Goal: Transaction & Acquisition: Purchase product/service

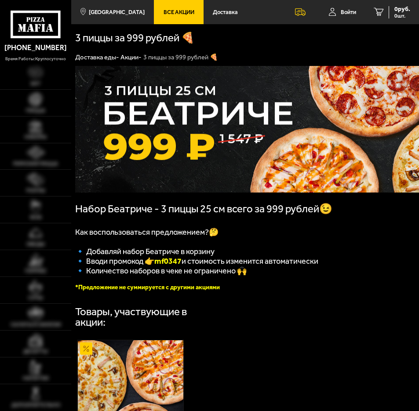
type input "[STREET_ADDRESS]"
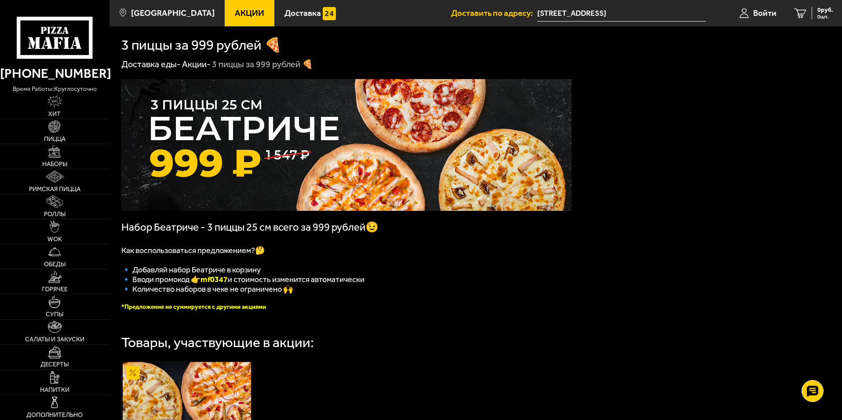
click at [419, 13] on input "[STREET_ADDRESS]" at bounding box center [621, 13] width 168 height 16
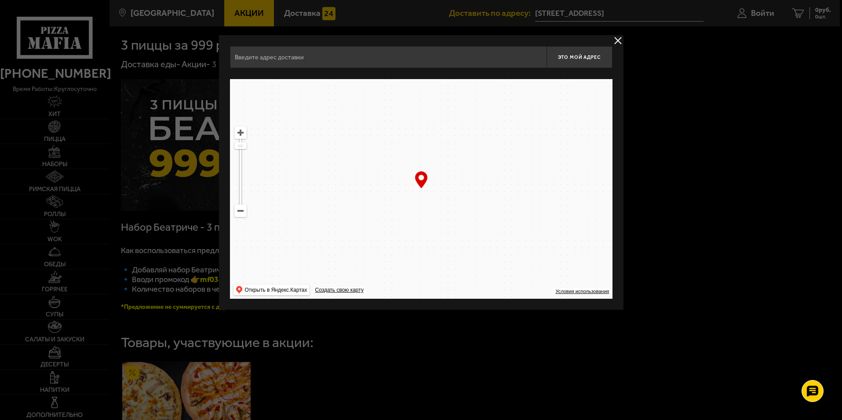
type input "[STREET_ADDRESS]"
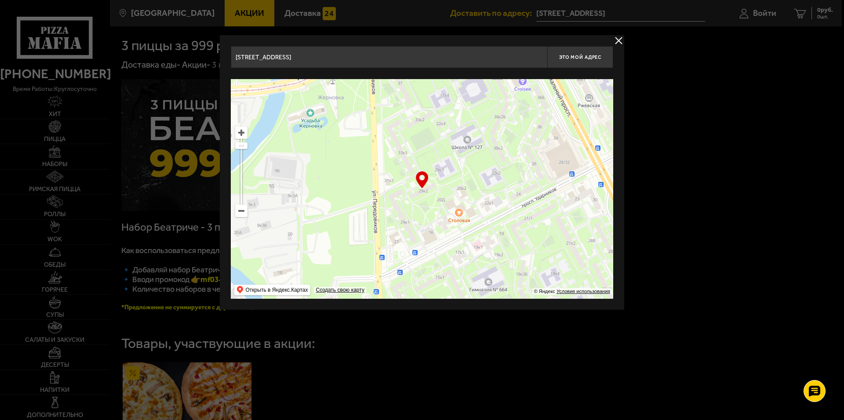
drag, startPoint x: 354, startPoint y: 60, endPoint x: 130, endPoint y: 60, distance: 223.4
click at [130, 60] on main "[GEOGRAPHIC_DATA] Все Акции Доставка Личный кабинет Акции Доставка Доставить по…" at bounding box center [475, 332] width 733 height 664
click at [419, 50] on input "text" at bounding box center [389, 57] width 317 height 22
click at [419, 56] on input "text" at bounding box center [389, 57] width 317 height 22
paste input "Far Cry 3"
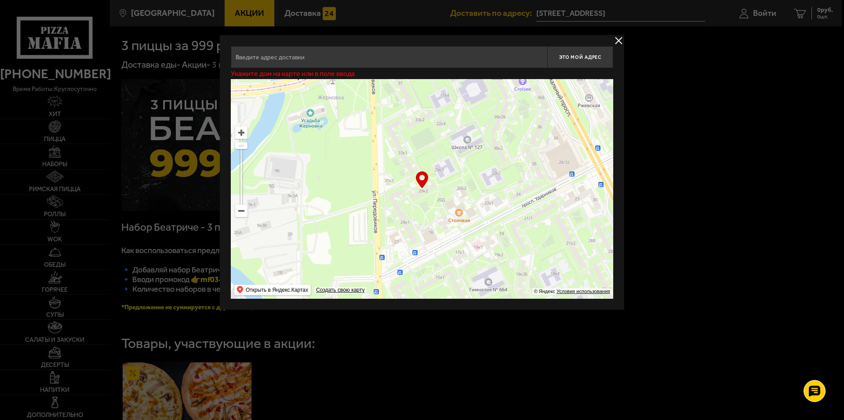
type input "Far Cry 3"
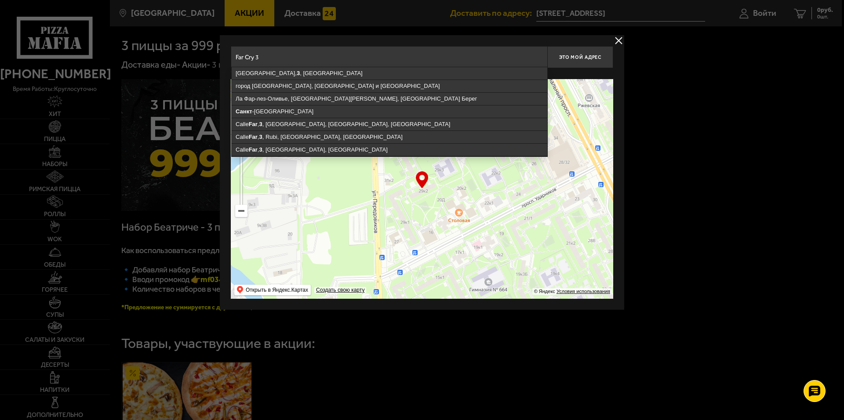
drag, startPoint x: 342, startPoint y: 61, endPoint x: 190, endPoint y: 61, distance: 151.7
click at [190, 61] on main "[GEOGRAPHIC_DATA] Все Акции Доставка Личный кабинет Акции Доставка Доставить по…" at bounding box center [475, 332] width 733 height 664
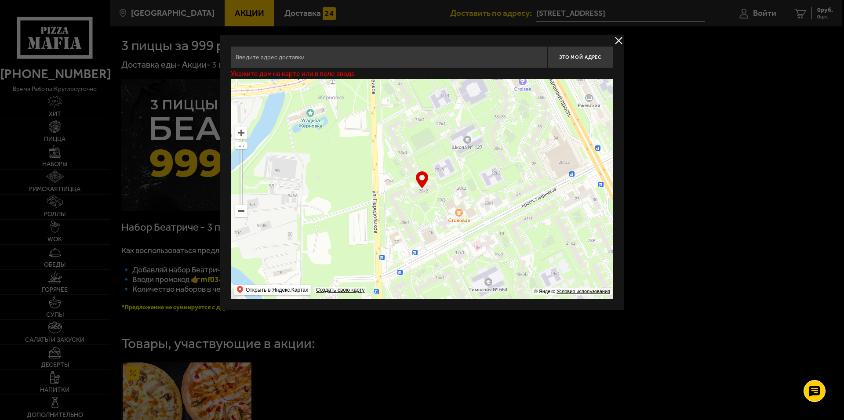
click at [419, 58] on input "text" at bounding box center [389, 57] width 317 height 22
paste input "[STREET_ADDRESS]"
click at [419, 57] on input "[STREET_ADDRESS]" at bounding box center [389, 57] width 317 height 22
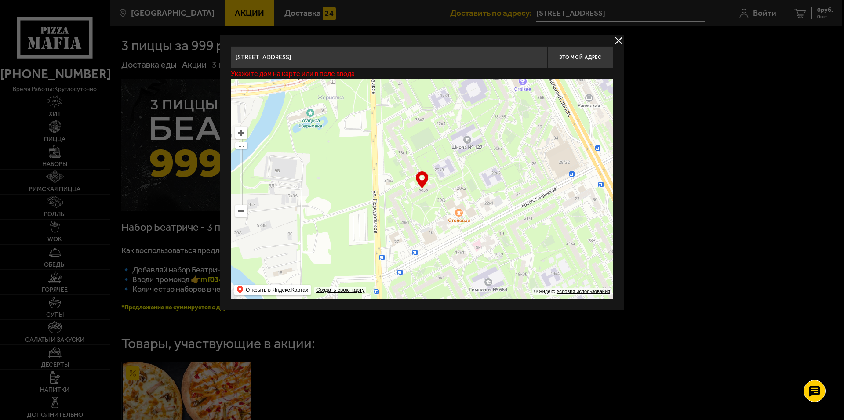
click at [419, 57] on input "[STREET_ADDRESS]" at bounding box center [389, 57] width 317 height 22
drag, startPoint x: 419, startPoint y: 50, endPoint x: 398, endPoint y: 51, distance: 20.7
click at [398, 51] on input "[STREET_ADDRESS]" at bounding box center [389, 57] width 317 height 22
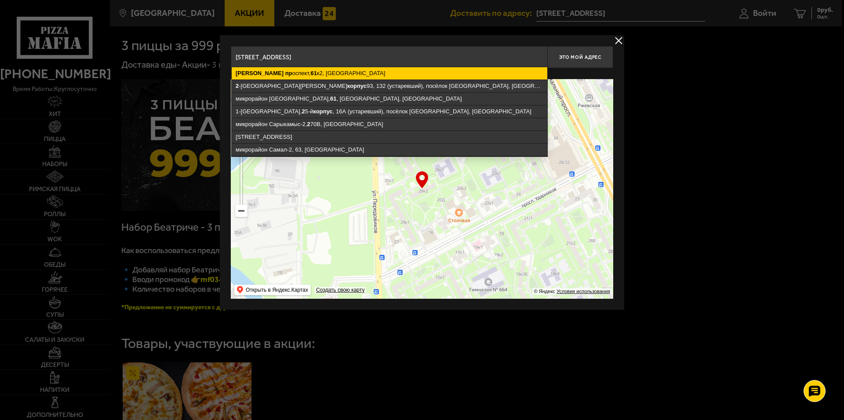
click at [380, 71] on ymaps "[PERSON_NAME][STREET_ADDRESS]" at bounding box center [390, 73] width 316 height 12
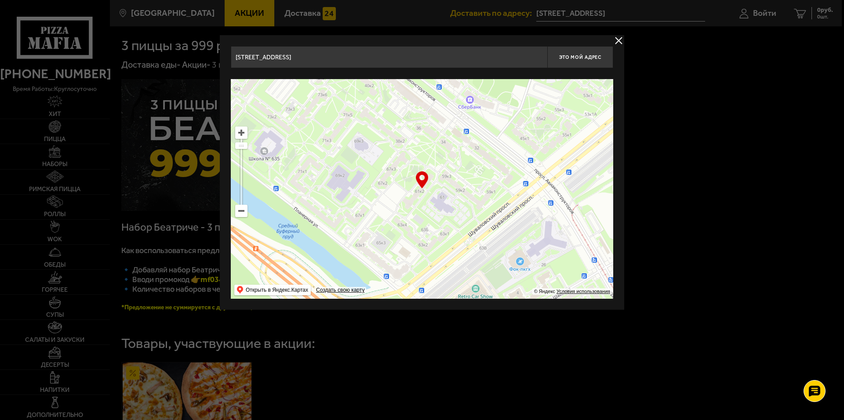
click at [419, 206] on ymaps at bounding box center [422, 189] width 383 height 220
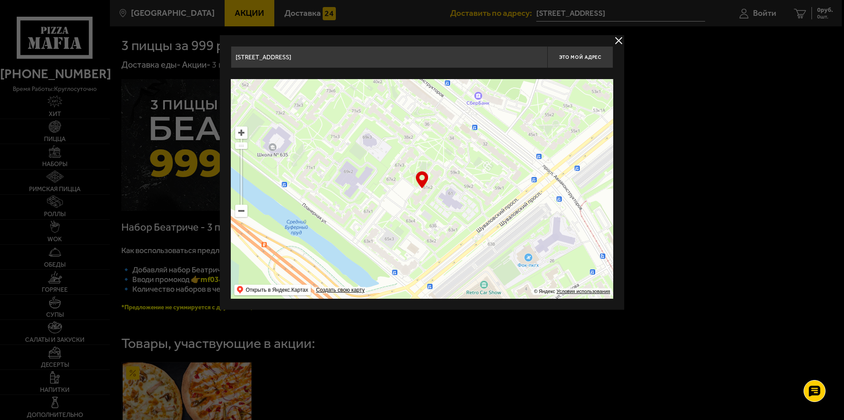
type input "[STREET_ADDRESS]"
click at [419, 189] on ymaps at bounding box center [422, 189] width 383 height 220
click at [419, 55] on span "Это мой адрес" at bounding box center [580, 58] width 42 height 6
type input "[STREET_ADDRESS]"
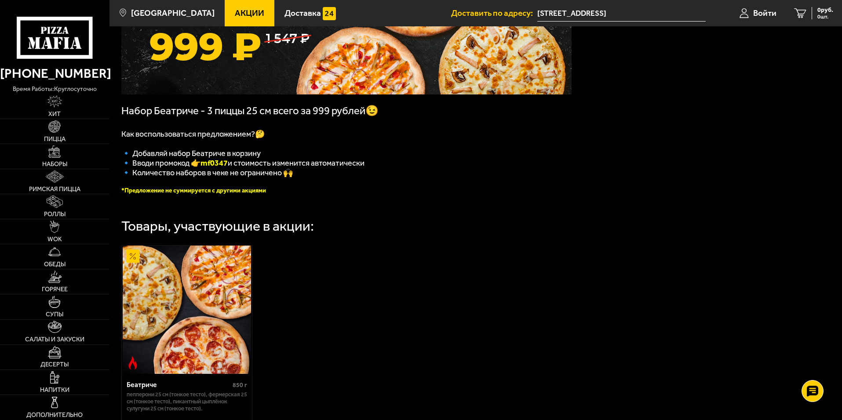
scroll to position [117, 0]
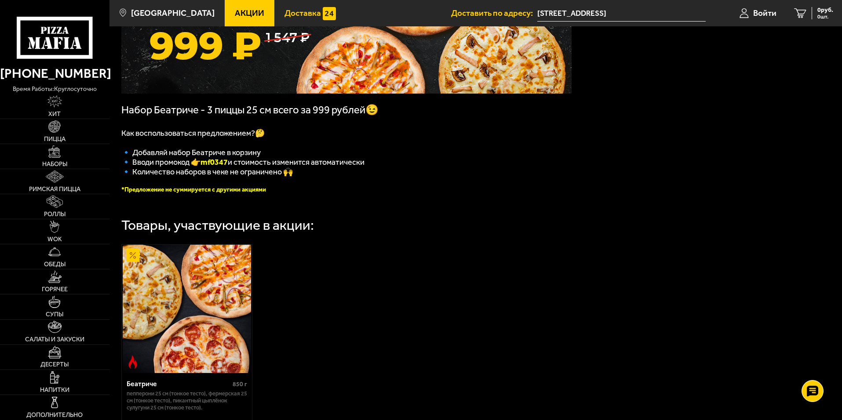
click at [290, 9] on span "Доставка" at bounding box center [303, 13] width 36 height 8
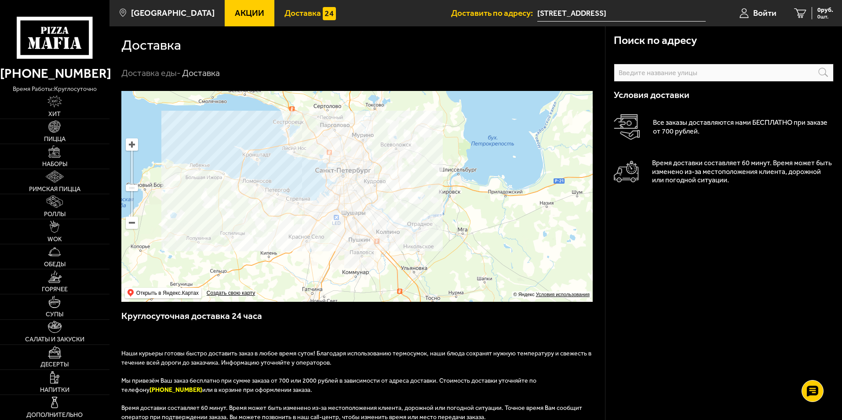
click at [419, 72] on input "text" at bounding box center [724, 73] width 220 height 18
paste input "[STREET_ADDRESS]"
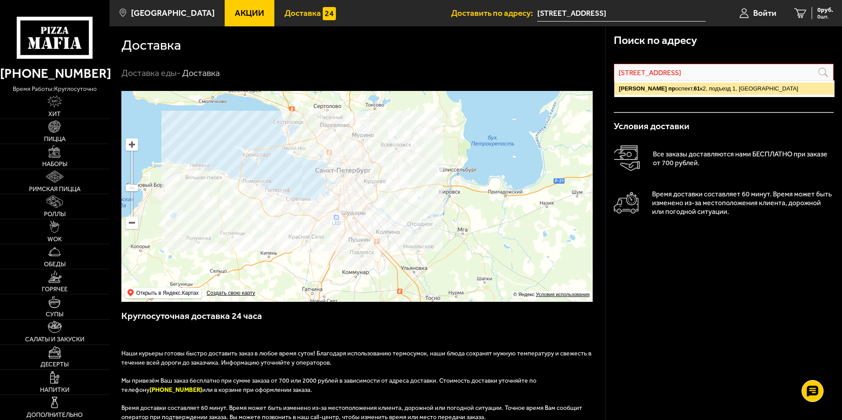
click at [419, 90] on ymaps "[PERSON_NAME][STREET_ADDRESS]" at bounding box center [724, 89] width 219 height 12
type input "[STREET_ADDRESS]"
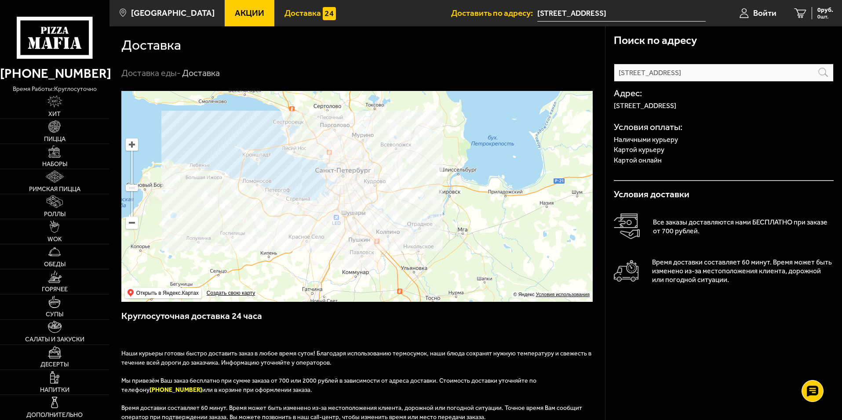
drag, startPoint x: 553, startPoint y: 60, endPoint x: 545, endPoint y: 58, distance: 7.7
click at [419, 59] on div "Доставка" at bounding box center [357, 43] width 472 height 35
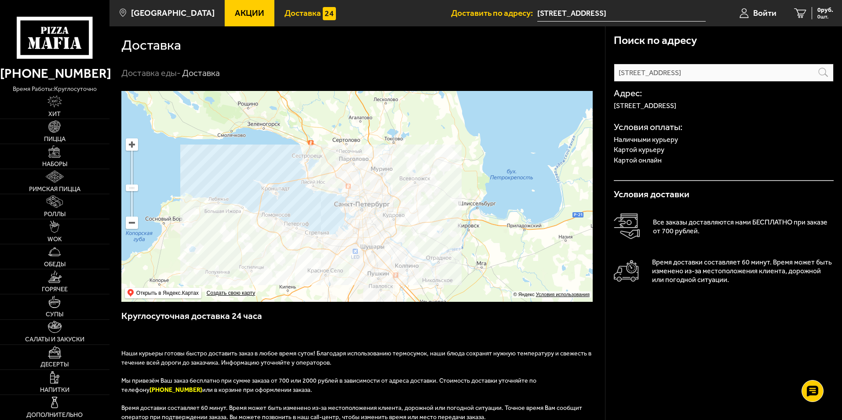
drag, startPoint x: 413, startPoint y: 214, endPoint x: 380, endPoint y: 201, distance: 35.0
click at [380, 201] on ymaps at bounding box center [356, 196] width 471 height 211
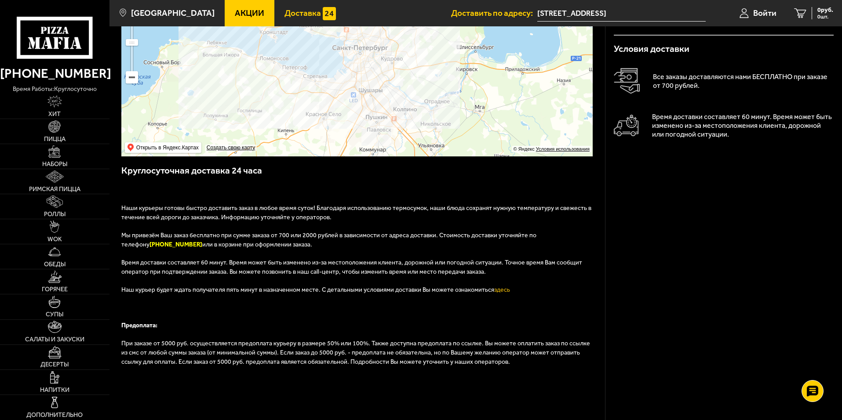
scroll to position [247, 0]
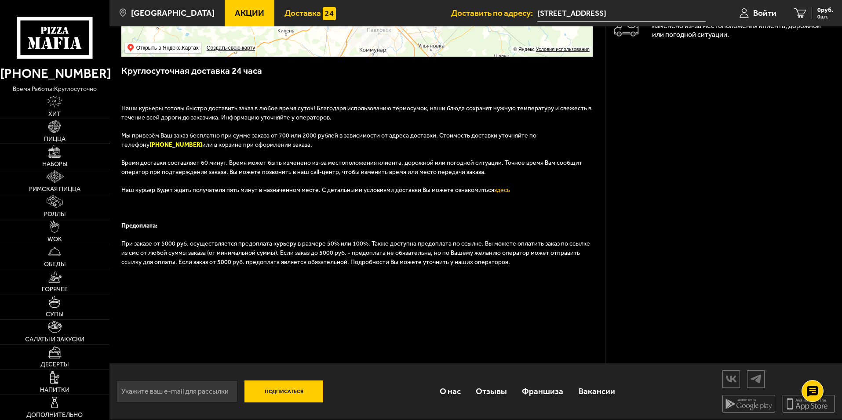
click at [55, 139] on span "Пицца" at bounding box center [55, 139] width 22 height 6
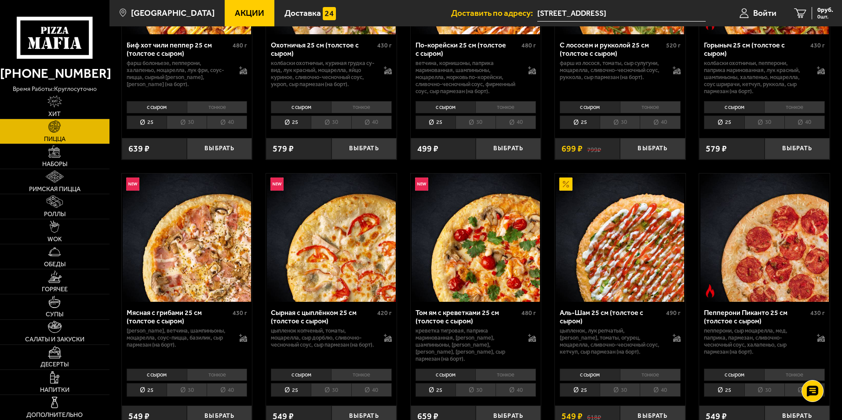
scroll to position [176, 0]
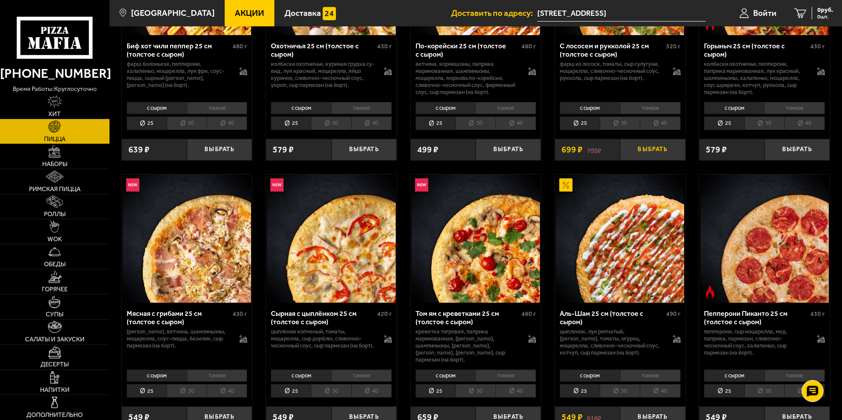
click at [419, 153] on button "Выбрать" at bounding box center [652, 150] width 65 height 22
click at [419, 125] on li "30" at bounding box center [620, 124] width 40 height 14
click at [419, 124] on li "40" at bounding box center [660, 124] width 40 height 14
click at [419, 148] on button "Выбрать" at bounding box center [652, 150] width 65 height 22
click at [419, 152] on button "+" at bounding box center [675, 150] width 22 height 22
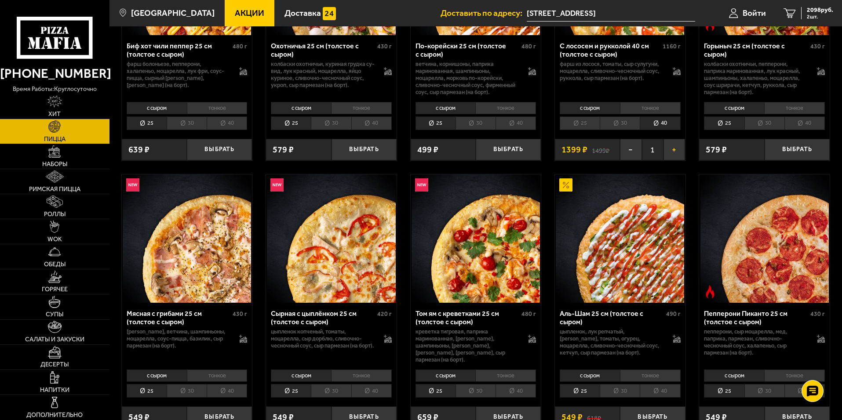
click at [419, 152] on button "+" at bounding box center [675, 150] width 22 height 22
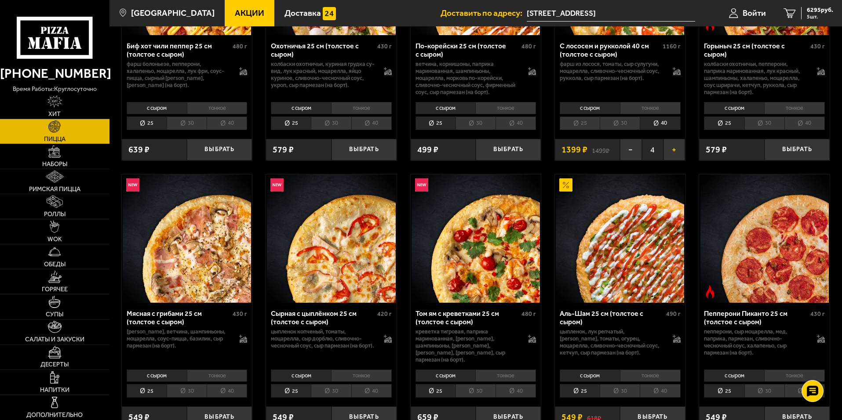
click at [419, 152] on button "+" at bounding box center [675, 150] width 22 height 22
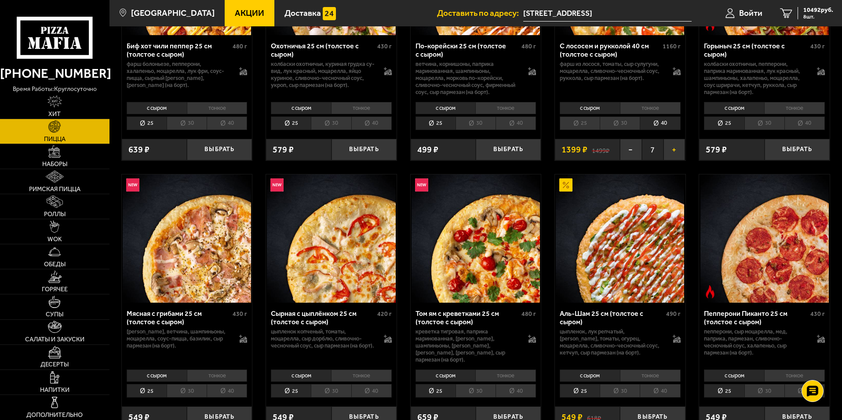
click at [419, 152] on button "+" at bounding box center [675, 150] width 22 height 22
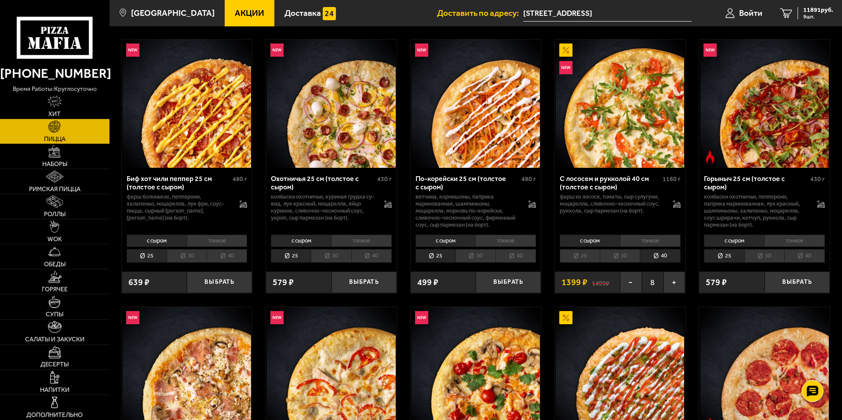
scroll to position [29, 0]
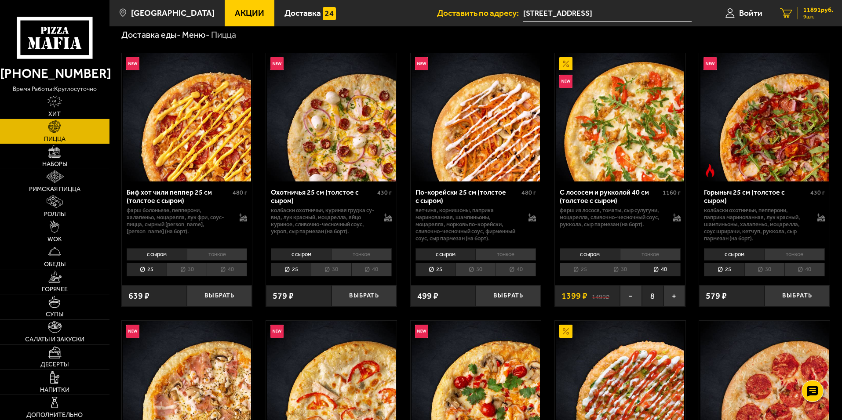
click at [419, 15] on span "9 шт." at bounding box center [818, 16] width 30 height 5
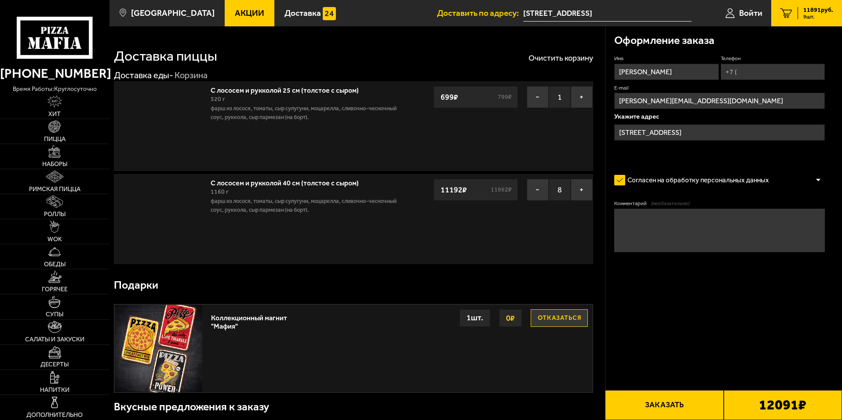
type input "[STREET_ADDRESS]"
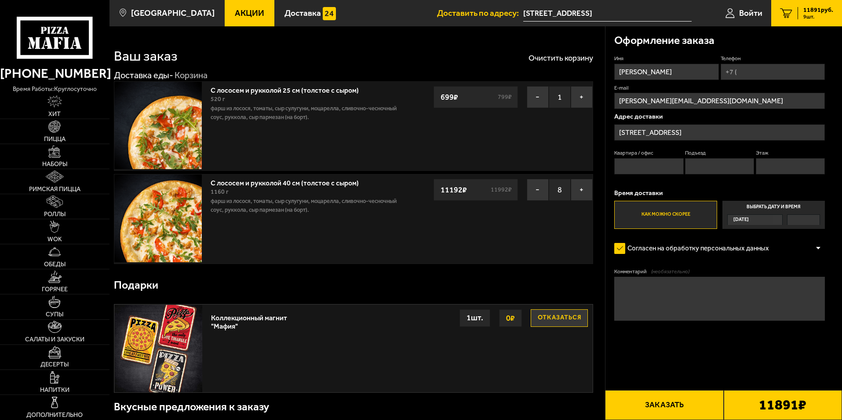
drag, startPoint x: 656, startPoint y: 72, endPoint x: 555, endPoint y: 71, distance: 101.6
click at [419, 70] on input "Имя" at bounding box center [666, 72] width 104 height 16
type input "[PERSON_NAME]"
click at [419, 71] on input "Телефон" at bounding box center [773, 72] width 104 height 16
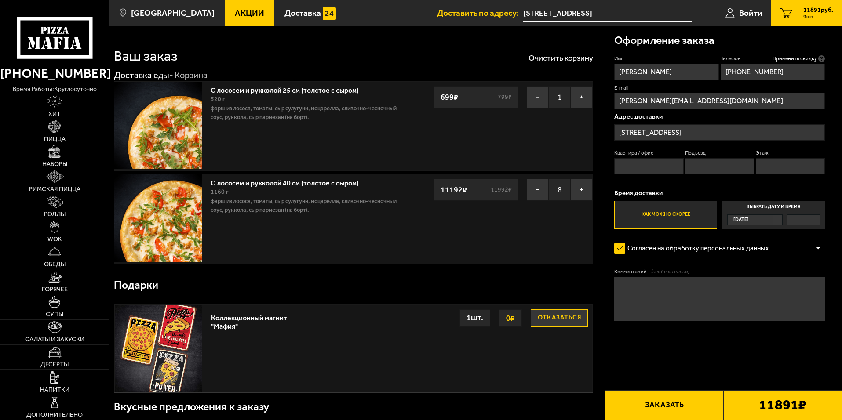
type input "[PHONE_NUMBER]"
drag, startPoint x: 706, startPoint y: 103, endPoint x: 602, endPoint y: 101, distance: 103.8
click at [419, 102] on div "Оформление заказа Имя [PERSON_NAME] Телефон Применить скидку Вы будете зарегист…" at bounding box center [724, 199] width 237 height 346
click at [419, 102] on input "E-mail" at bounding box center [719, 101] width 211 height 16
paste input "[EMAIL_ADDRESS][DOMAIN_NAME]"
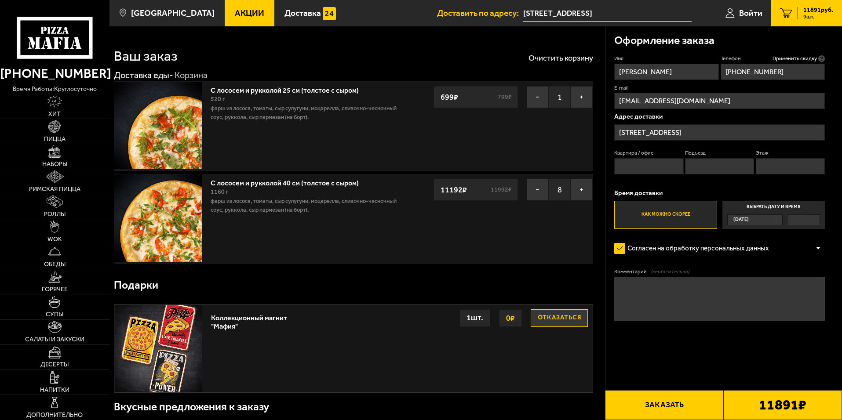
type input "[EMAIL_ADDRESS][DOMAIN_NAME]"
click at [419, 170] on input "Квартира / офис" at bounding box center [648, 166] width 69 height 16
click at [419, 169] on input "Квартира / офис" at bounding box center [648, 166] width 69 height 16
type input "72"
click at [419, 161] on input "Подъезд" at bounding box center [719, 166] width 69 height 16
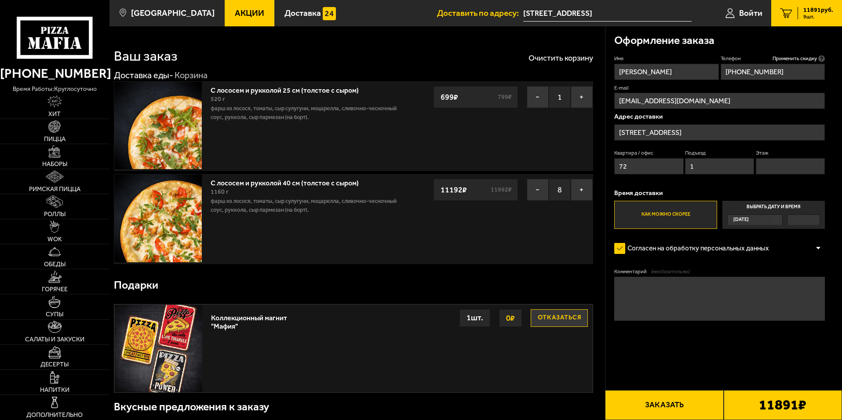
type input "1"
click at [419, 170] on input "Этаж" at bounding box center [790, 166] width 69 height 16
type input "13"
click at [419, 212] on label "Как можно скорее" at bounding box center [665, 215] width 102 height 28
click at [0, 0] on input "Как можно скорее" at bounding box center [0, 0] width 0 height 0
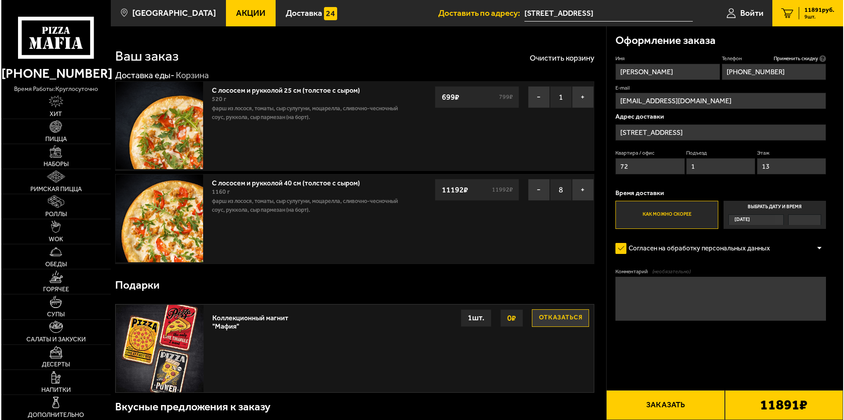
scroll to position [29, 0]
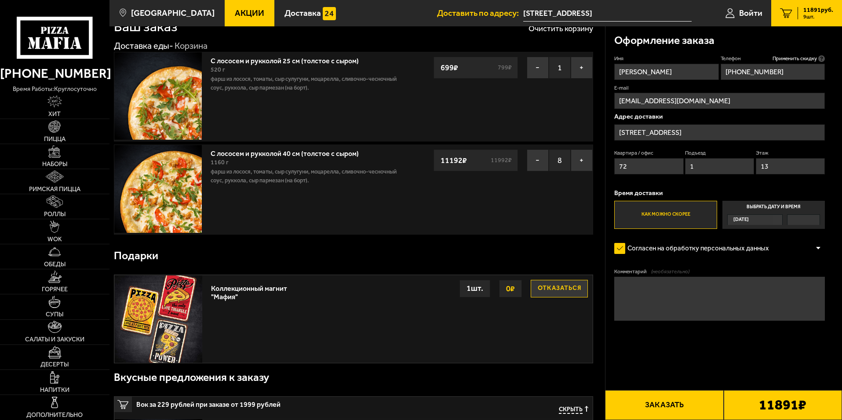
click at [419, 405] on button "Заказать" at bounding box center [664, 406] width 118 height 30
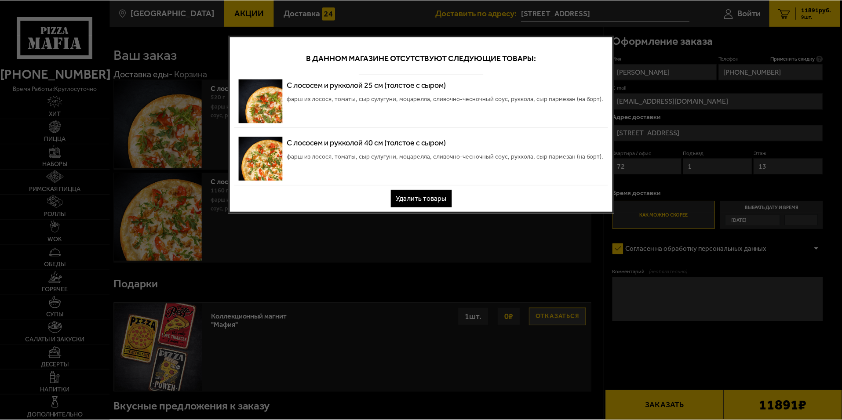
scroll to position [0, 0]
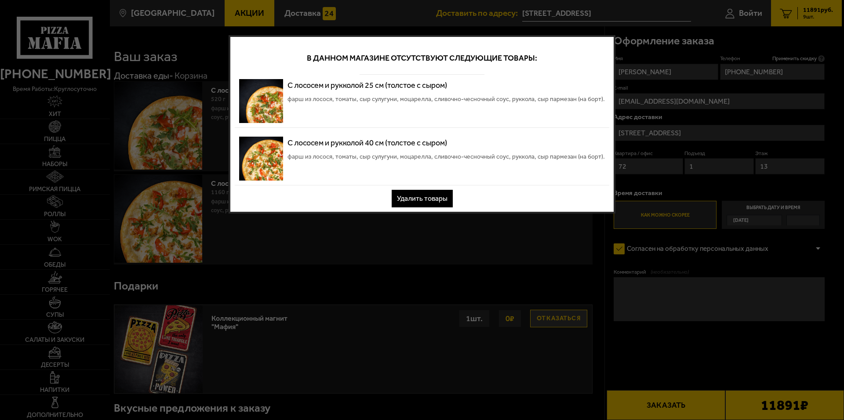
click at [265, 93] on img at bounding box center [261, 101] width 44 height 44
click at [419, 193] on button "Удалить товары" at bounding box center [422, 199] width 61 height 18
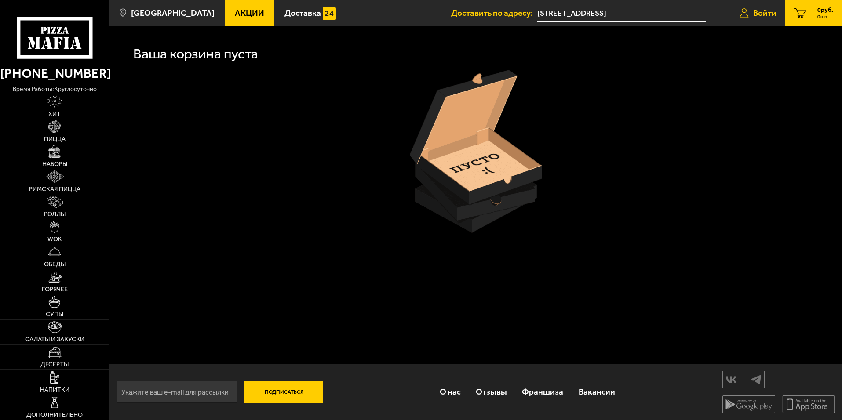
click at [419, 11] on span "Войти" at bounding box center [764, 13] width 23 height 8
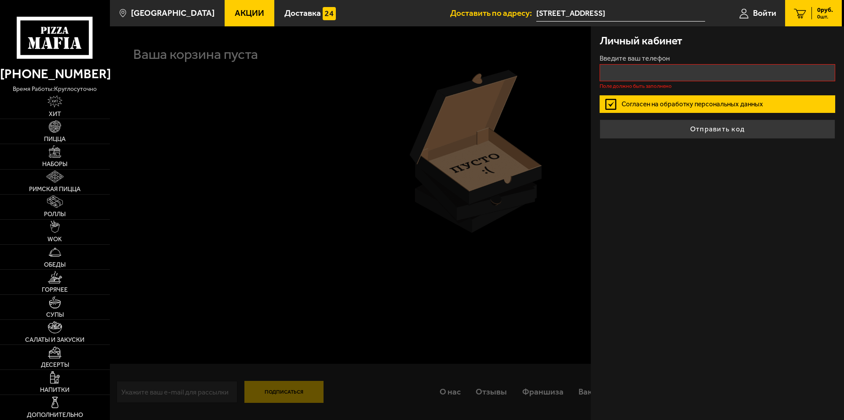
click at [419, 226] on div "Личный кабинет Введите ваш телефон Поле должно быть заполнено Согласен на обраб…" at bounding box center [717, 223] width 253 height 394
click at [419, 142] on div at bounding box center [532, 236] width 844 height 420
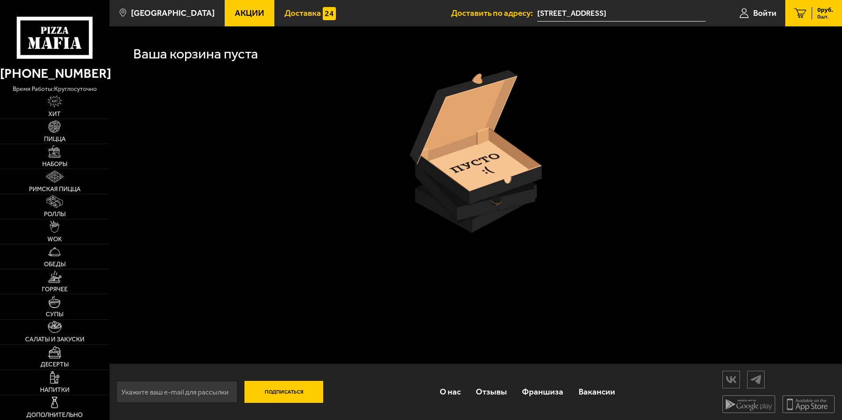
click at [286, 13] on span "Доставка" at bounding box center [303, 13] width 36 height 8
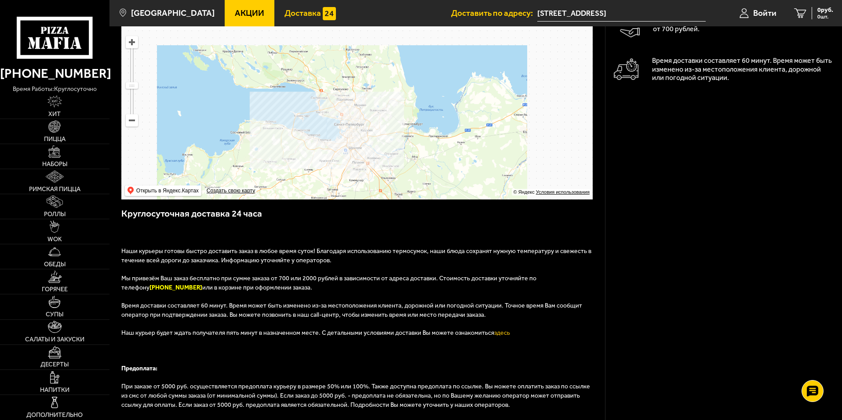
scroll to position [205, 0]
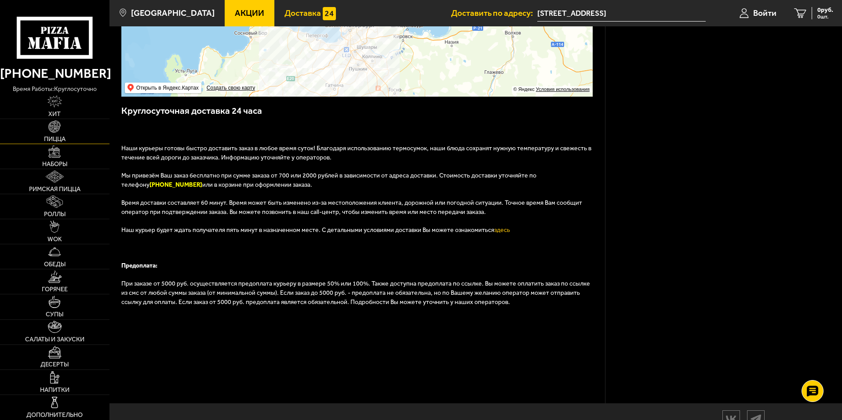
click at [54, 133] on link "Пицца" at bounding box center [54, 131] width 109 height 25
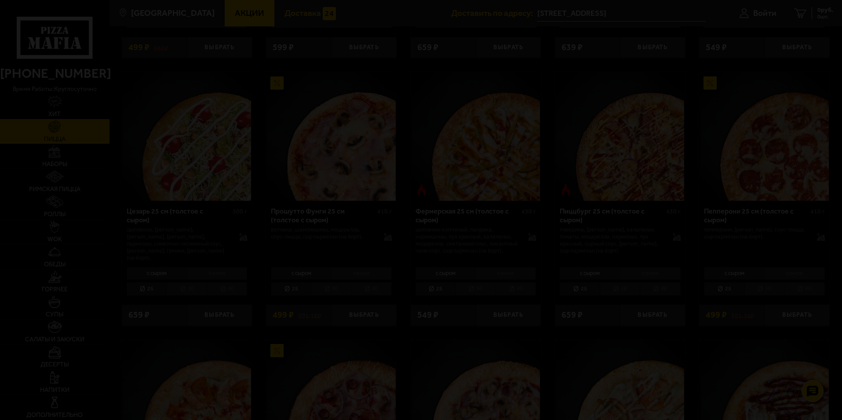
scroll to position [821, 0]
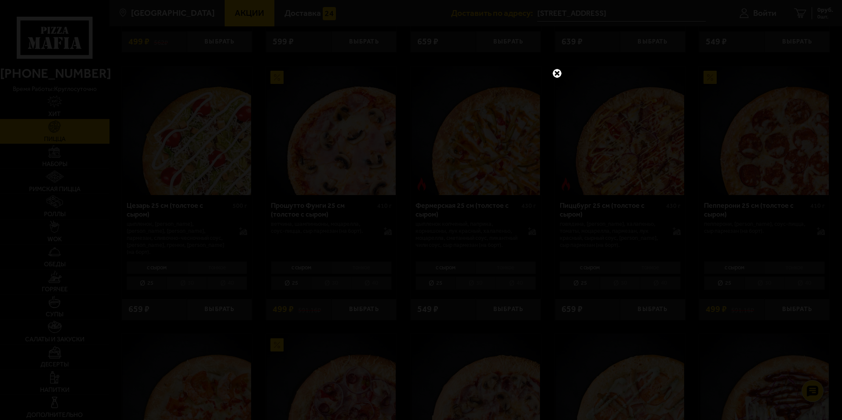
click at [419, 76] on link at bounding box center [556, 73] width 11 height 11
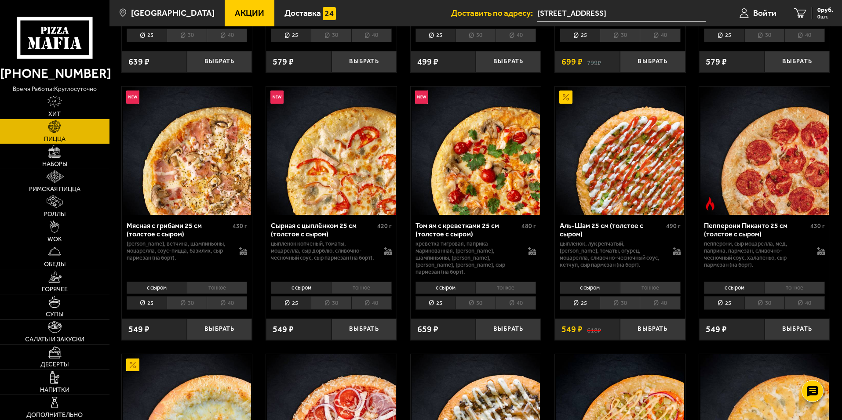
scroll to position [294, 0]
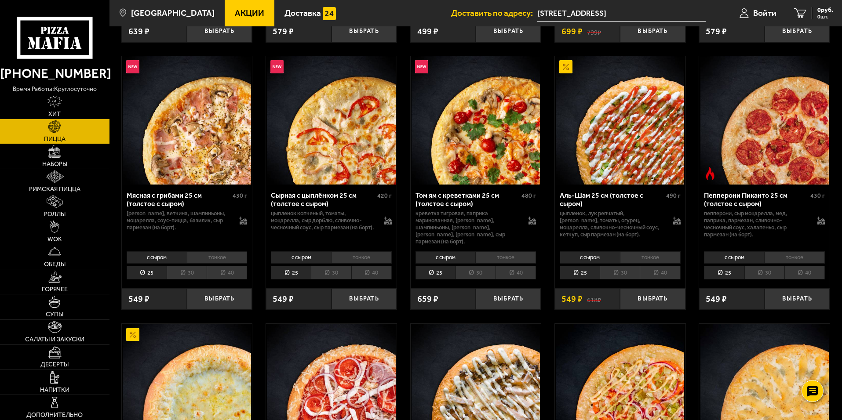
click at [419, 266] on li "40" at bounding box center [516, 273] width 40 height 14
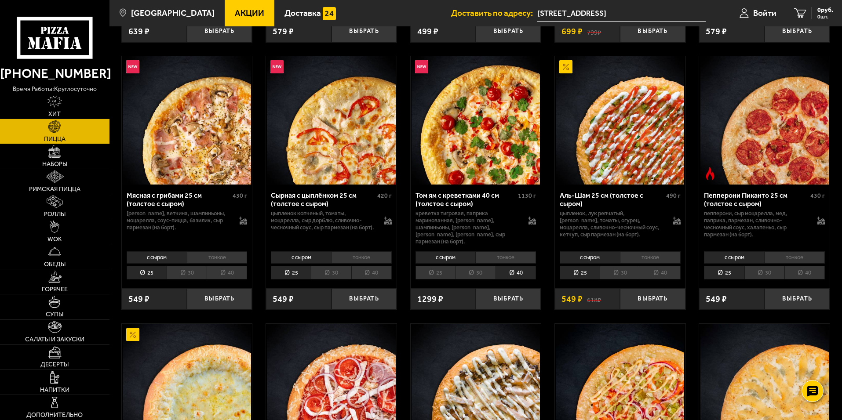
click at [373, 271] on li "40" at bounding box center [371, 273] width 40 height 14
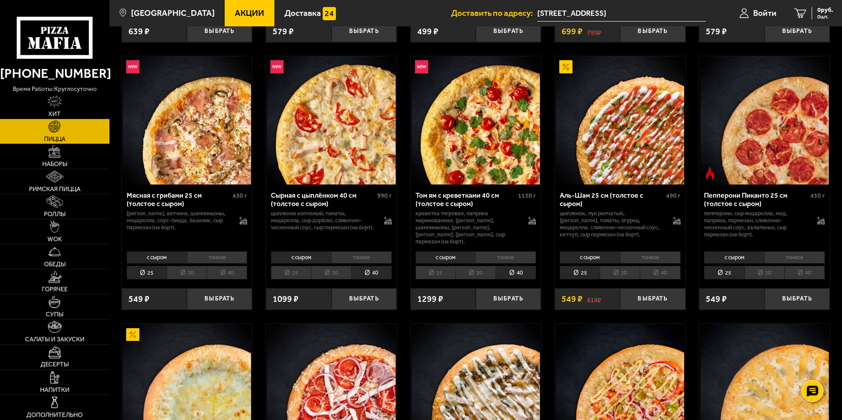
click at [219, 269] on li "40" at bounding box center [227, 273] width 40 height 14
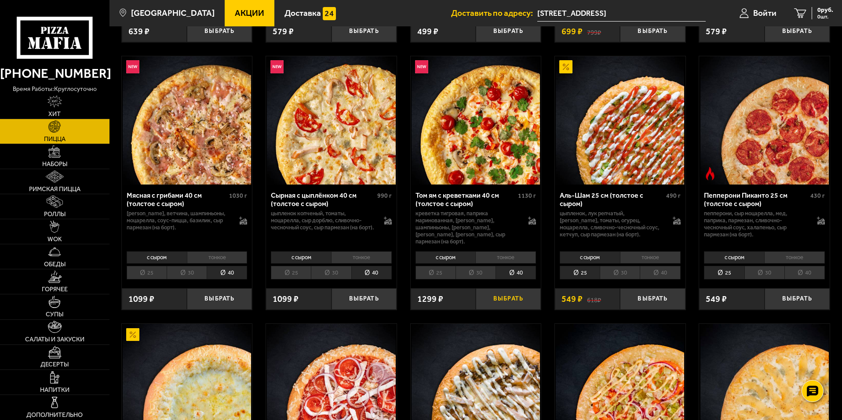
click at [419, 296] on button "Выбрать" at bounding box center [508, 299] width 65 height 22
click at [419, 292] on button "+" at bounding box center [530, 299] width 22 height 22
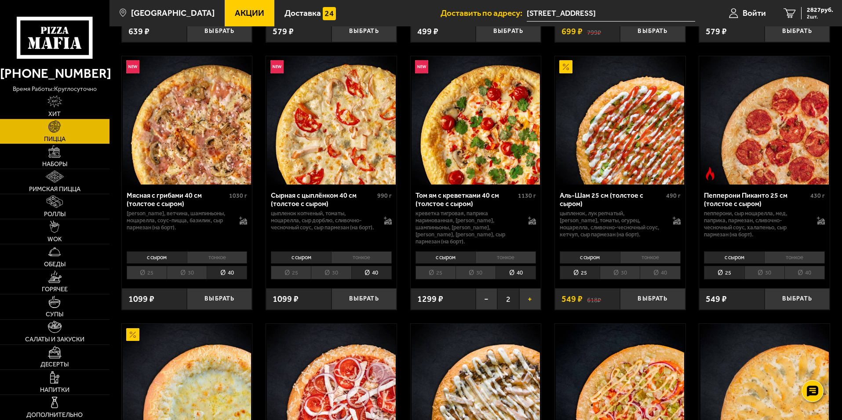
click at [419, 292] on button "+" at bounding box center [530, 299] width 22 height 22
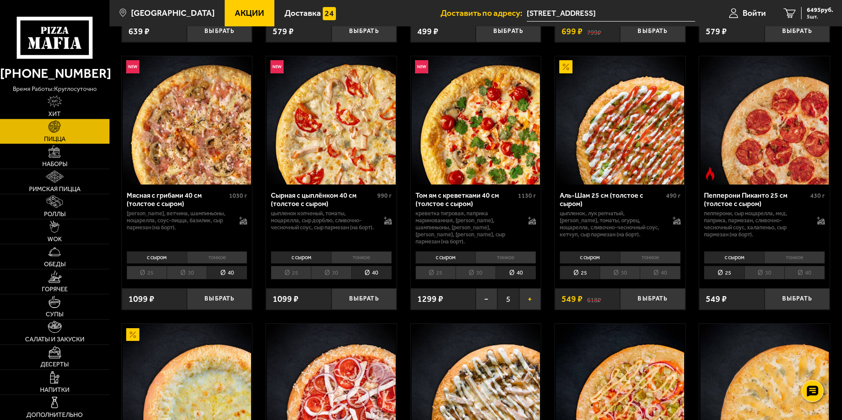
click at [419, 292] on button "+" at bounding box center [530, 299] width 22 height 22
click at [419, 255] on li "тонкое" at bounding box center [505, 258] width 61 height 12
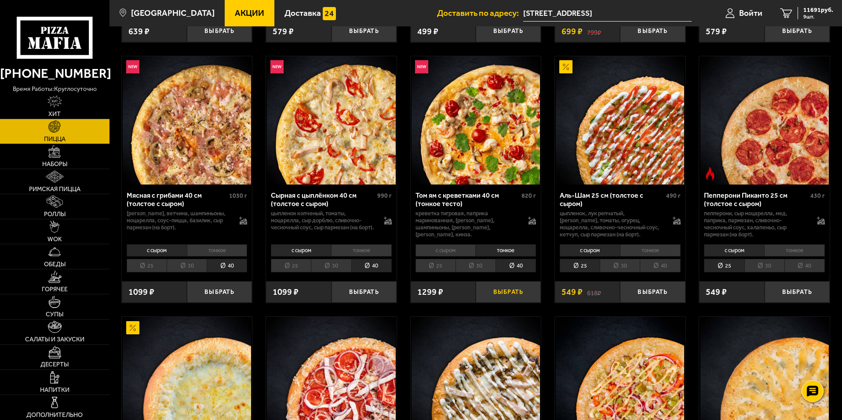
click at [419, 292] on button "Выбрать" at bounding box center [508, 292] width 65 height 22
click at [419, 289] on button "+" at bounding box center [530, 292] width 22 height 22
click at [419, 290] on button "+" at bounding box center [530, 292] width 22 height 22
click at [419, 293] on button "+" at bounding box center [530, 292] width 22 height 22
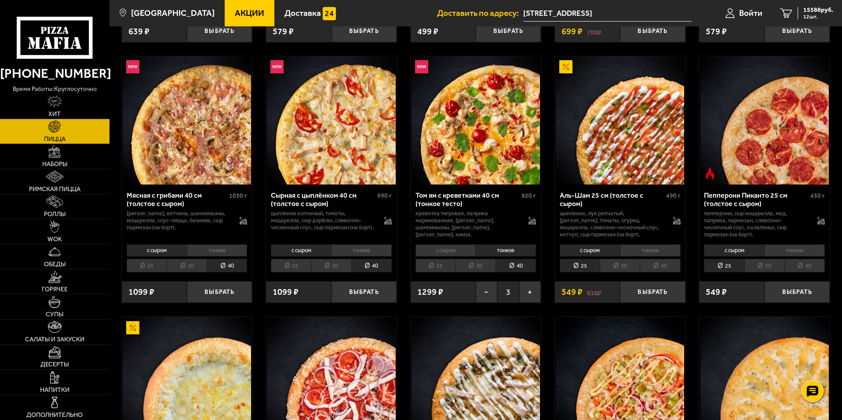
click at [419, 271] on li "40" at bounding box center [660, 266] width 40 height 14
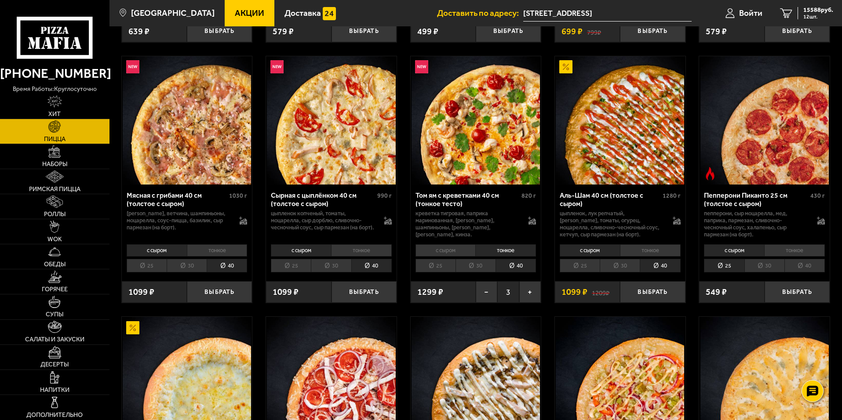
click at [419, 253] on li "тонкое" at bounding box center [650, 251] width 61 height 12
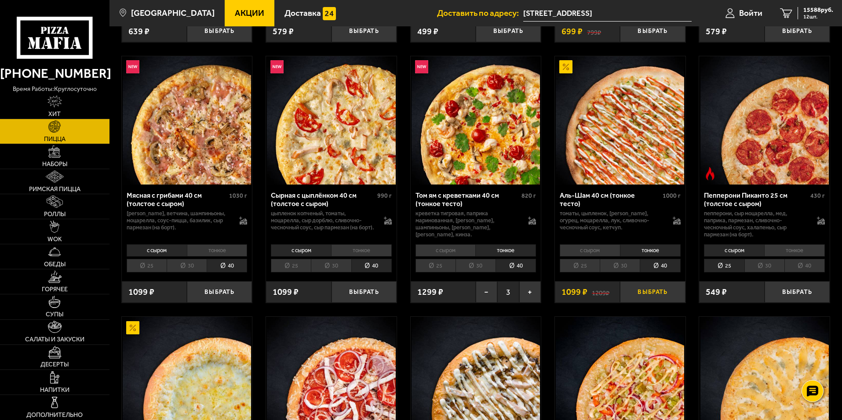
click at [419, 293] on button "Выбрать" at bounding box center [652, 292] width 65 height 22
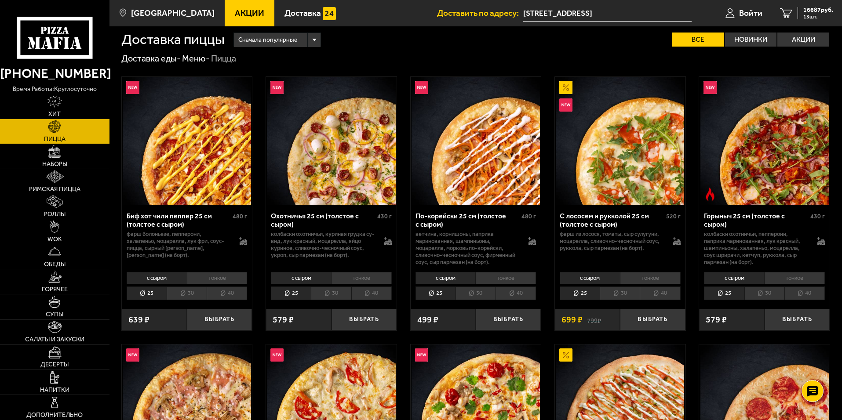
scroll to position [0, 0]
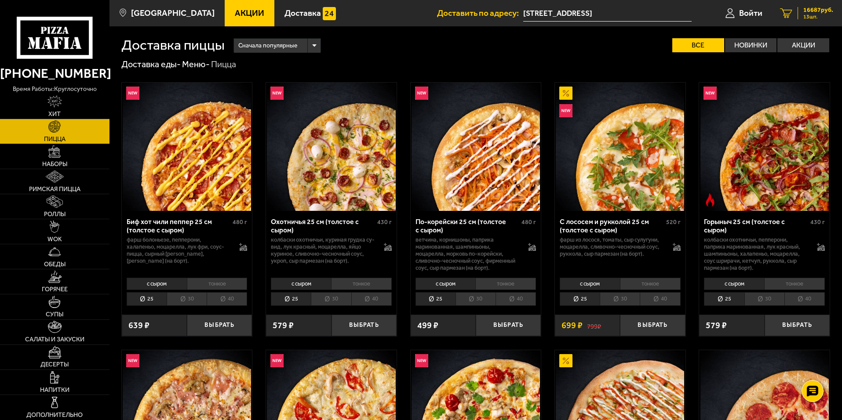
click at [419, 18] on span "13 шт." at bounding box center [818, 16] width 30 height 5
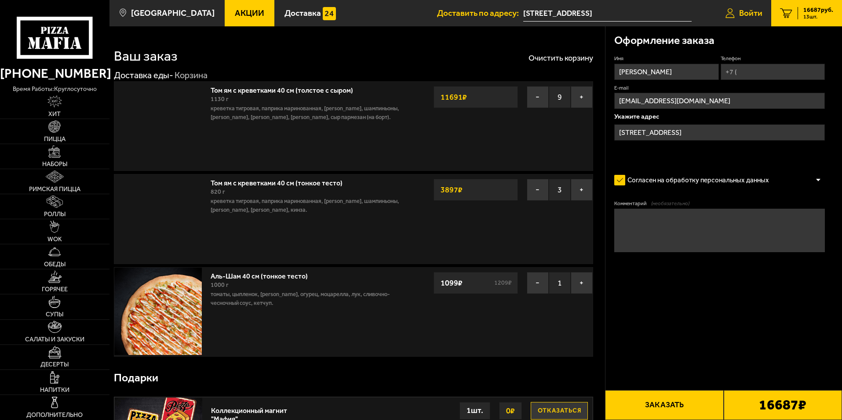
type input "[STREET_ADDRESS]"
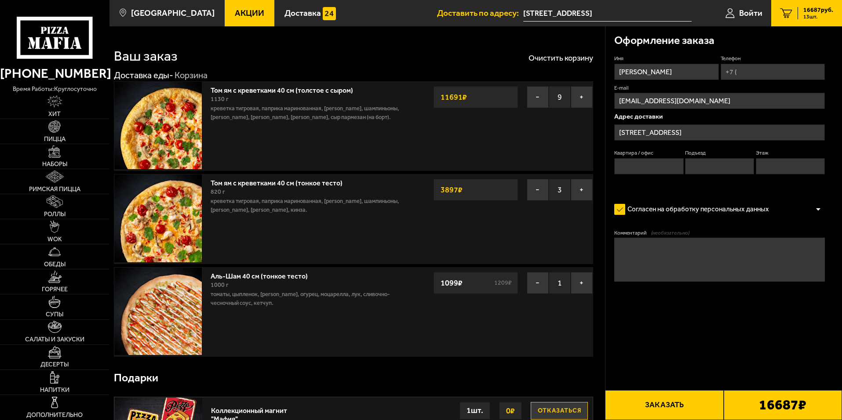
drag, startPoint x: 762, startPoint y: 72, endPoint x: 755, endPoint y: 75, distance: 7.5
click at [419, 72] on input "Телефон" at bounding box center [773, 72] width 104 height 16
type input "[PHONE_NUMBER]"
click at [419, 169] on input "Квартира / офис" at bounding box center [648, 166] width 69 height 16
type input "72"
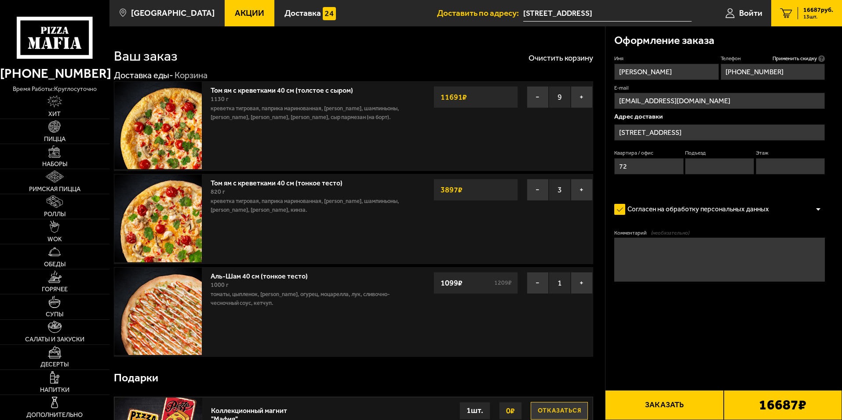
click at [419, 163] on input "Подъезд" at bounding box center [719, 166] width 69 height 16
type input "1"
click at [419, 168] on input "Этаж" at bounding box center [790, 166] width 69 height 16
type input "13"
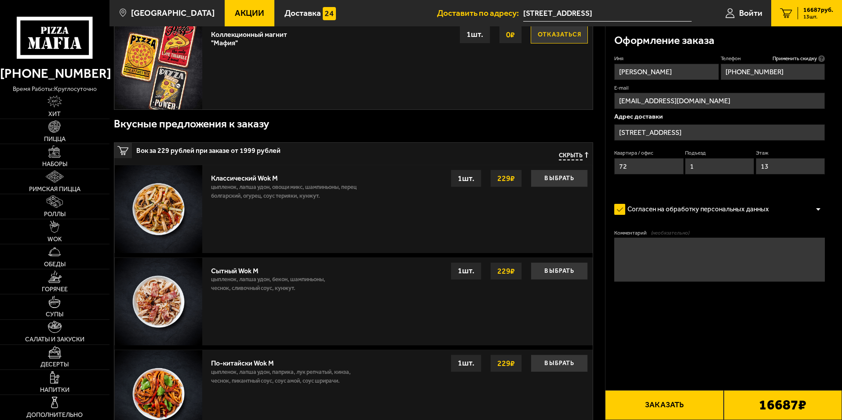
scroll to position [381, 0]
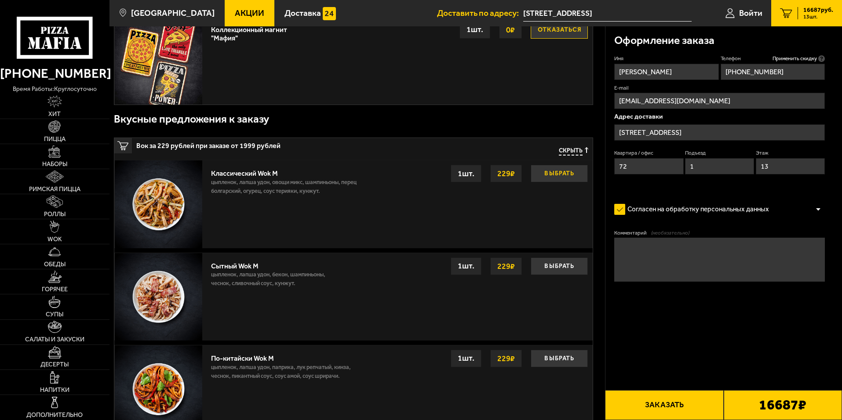
click at [419, 173] on button "Выбрать" at bounding box center [559, 174] width 57 height 18
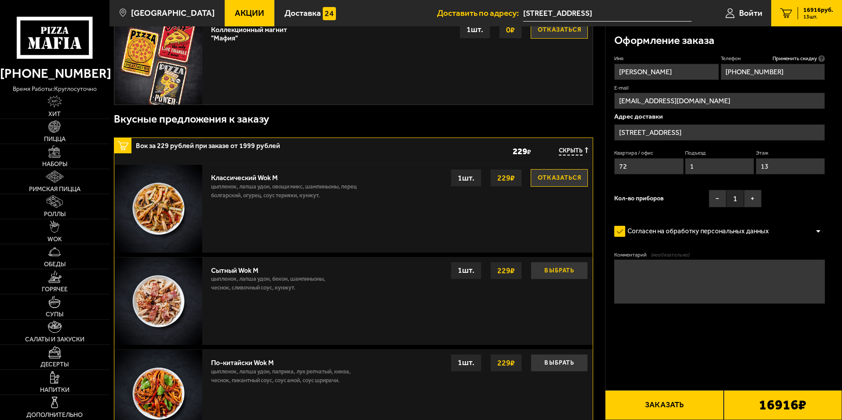
click at [419, 277] on button "Выбрать" at bounding box center [559, 271] width 57 height 18
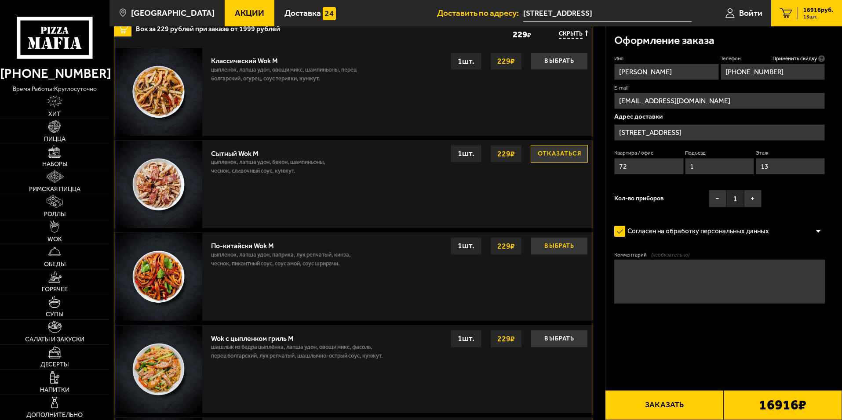
click at [419, 242] on button "Выбрать" at bounding box center [559, 246] width 57 height 18
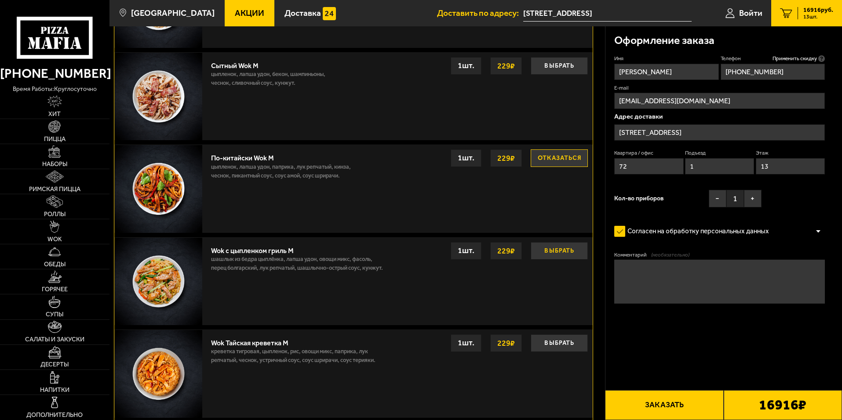
click at [419, 257] on button "Выбрать" at bounding box center [559, 251] width 57 height 18
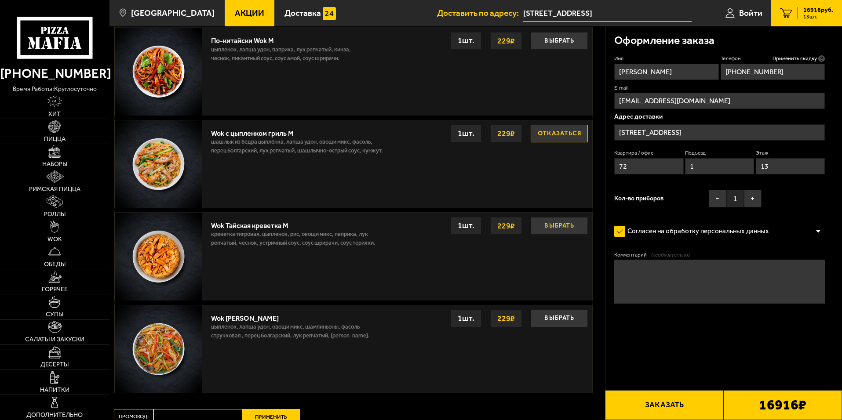
click at [419, 230] on button "Выбрать" at bounding box center [559, 226] width 57 height 18
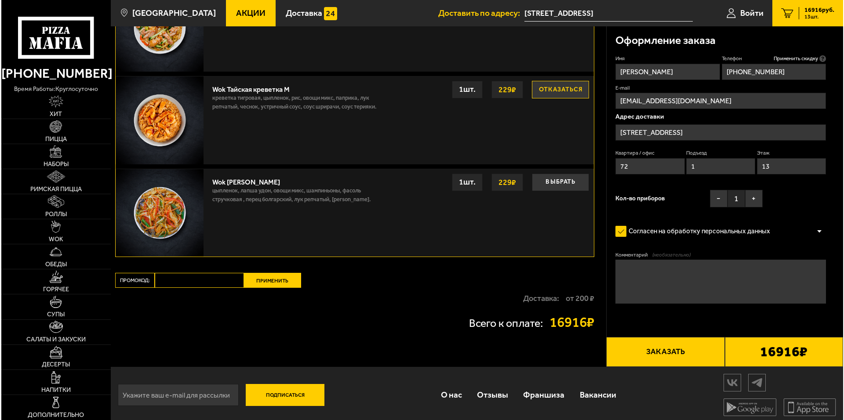
scroll to position [846, 0]
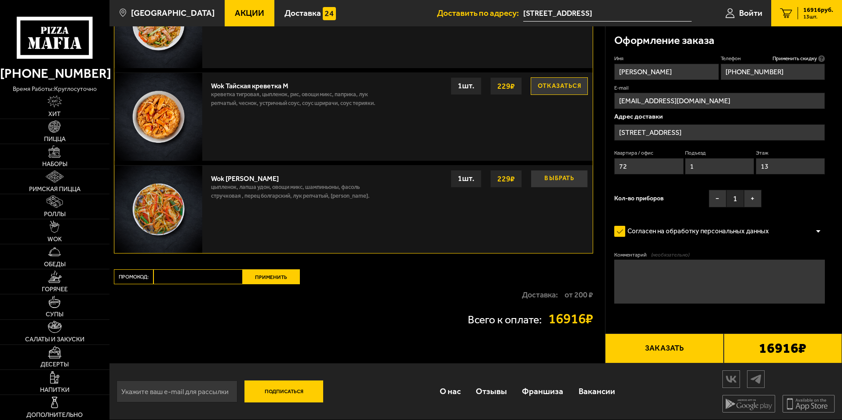
click at [419, 182] on button "Выбрать" at bounding box center [559, 179] width 57 height 18
click at [419, 310] on div "Всего к оплате: 16916 ₽" at bounding box center [353, 319] width 479 height 27
click at [419, 349] on b "16916 ₽" at bounding box center [782, 349] width 47 height 14
click at [419, 352] on button "Заказать" at bounding box center [664, 349] width 118 height 30
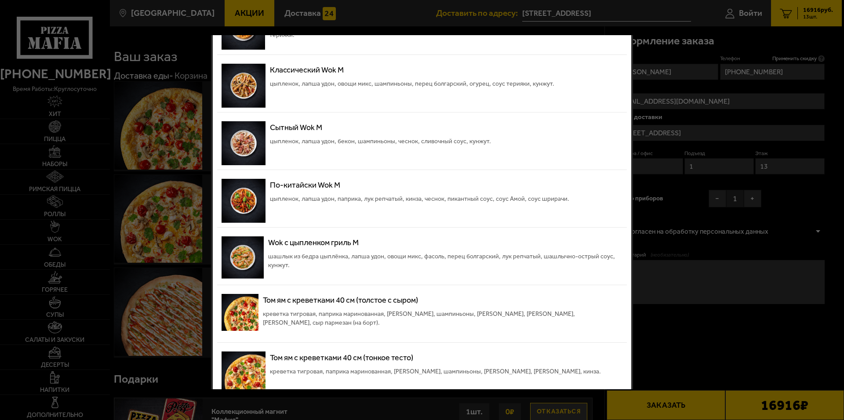
scroll to position [0, 0]
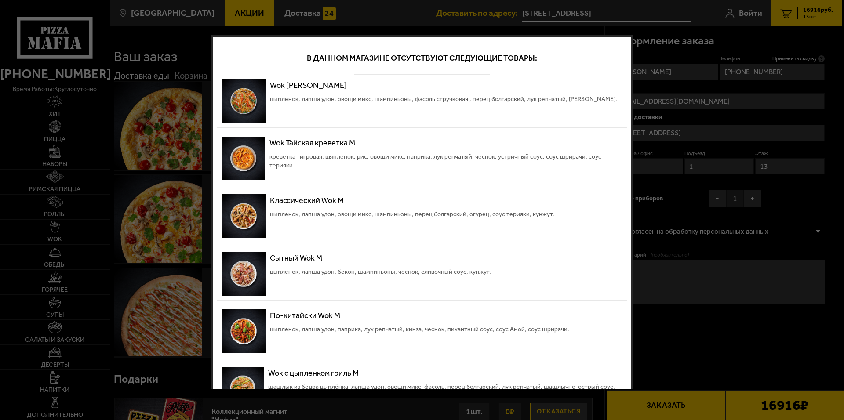
drag, startPoint x: 449, startPoint y: 42, endPoint x: 445, endPoint y: 54, distance: 12.5
click at [419, 43] on div "В данном магазине отсутствуют следующие товары:" at bounding box center [422, 57] width 410 height 33
click at [419, 59] on p "В данном магазине отсутствуют следующие товары:" at bounding box center [422, 58] width 389 height 12
click at [419, 221] on div at bounding box center [422, 210] width 844 height 420
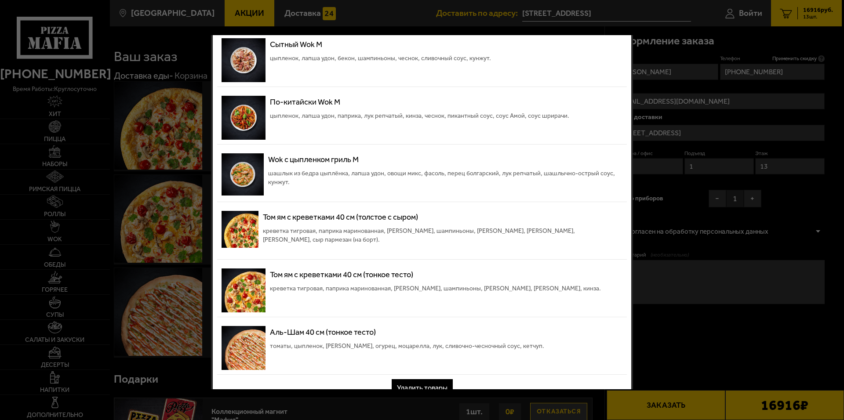
scroll to position [227, 0]
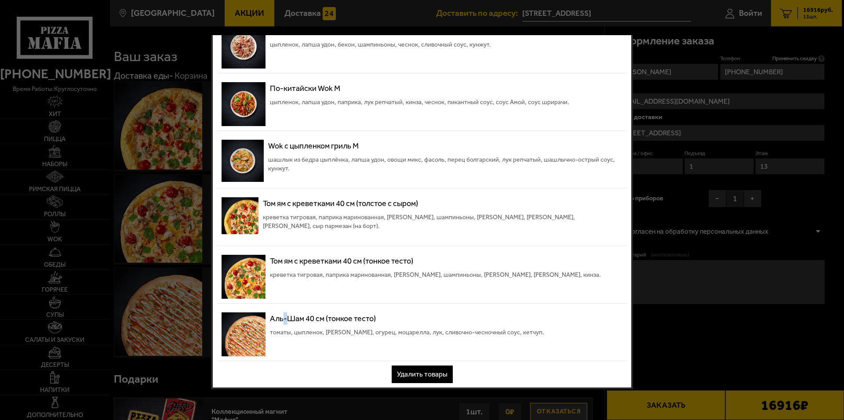
drag, startPoint x: 285, startPoint y: 309, endPoint x: 263, endPoint y: 324, distance: 26.6
click at [281, 311] on div "Wok Карри М цыпленок, лапша удон, овощи микс, шампиньоны, фасоль стручковая , п…" at bounding box center [422, 104] width 410 height 514
click at [259, 327] on div "Аль-Шам 40 см (тонкое тесто) томаты, цыпленок, салат айсберг, огурец, моцарелла…" at bounding box center [422, 334] width 410 height 53
click at [259, 327] on img at bounding box center [244, 335] width 44 height 44
drag, startPoint x: 749, startPoint y: 332, endPoint x: 735, endPoint y: 330, distance: 14.1
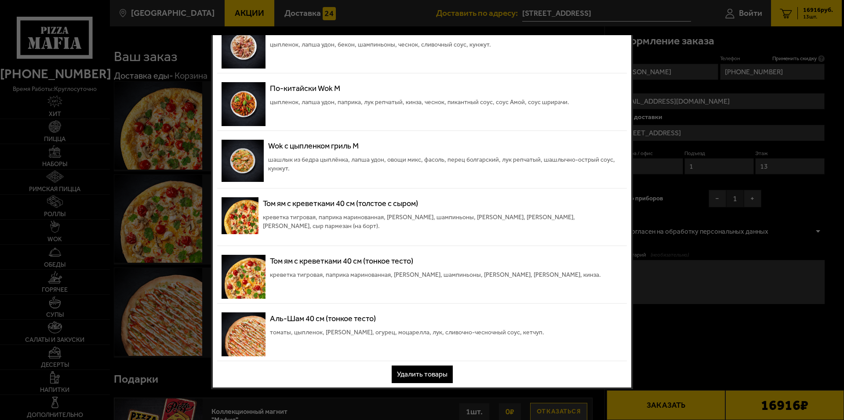
click at [419, 331] on div at bounding box center [422, 210] width 844 height 420
click at [419, 337] on div at bounding box center [422, 210] width 844 height 420
click at [419, 340] on div at bounding box center [422, 210] width 844 height 420
click at [419, 342] on div at bounding box center [422, 210] width 844 height 420
drag, startPoint x: 305, startPoint y: 59, endPoint x: 224, endPoint y: 84, distance: 84.7
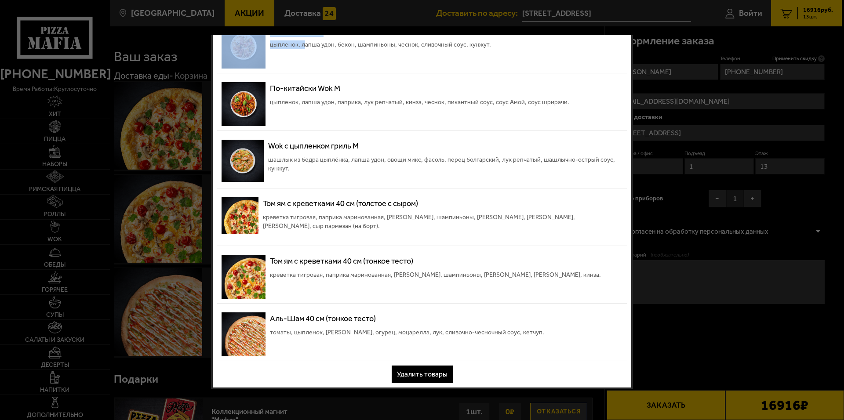
click at [237, 67] on div "Сытный Wok M цыпленок, лапша удон, бекон, шампиньоны, чеснок, сливочный соус, к…" at bounding box center [422, 46] width 410 height 53
click at [181, 96] on div at bounding box center [422, 210] width 844 height 420
click at [177, 84] on div at bounding box center [422, 210] width 844 height 420
click at [177, 83] on div at bounding box center [422, 210] width 844 height 420
click at [419, 368] on button "Удалить товары" at bounding box center [422, 375] width 61 height 18
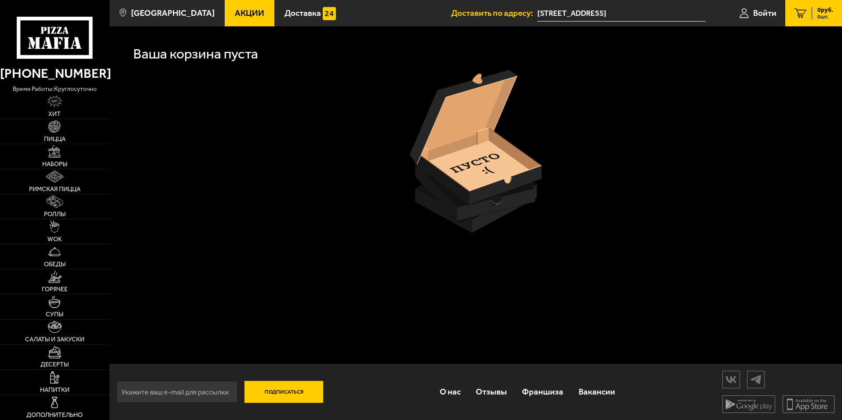
click at [419, 192] on img at bounding box center [476, 151] width 132 height 163
click at [285, 13] on span "Доставка" at bounding box center [303, 13] width 36 height 8
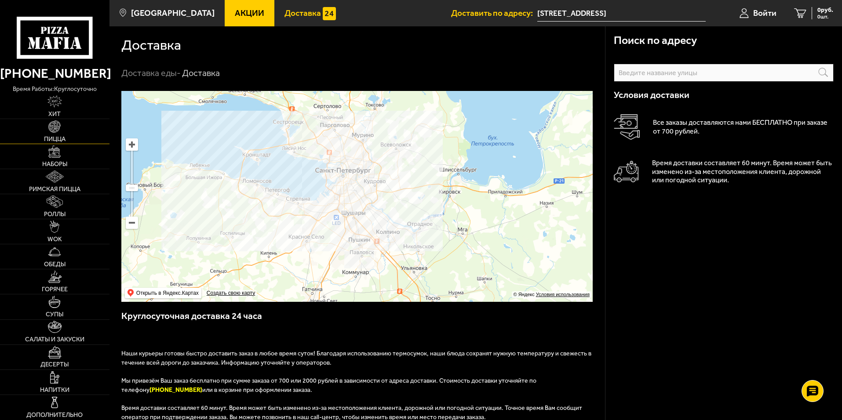
click at [54, 130] on img at bounding box center [54, 126] width 12 height 12
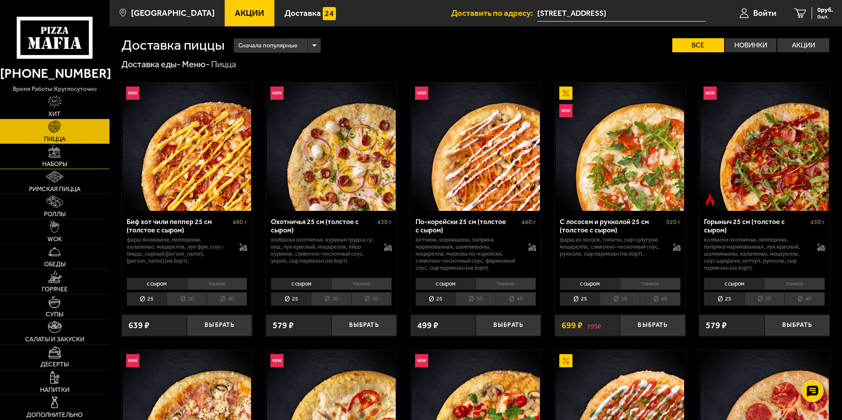
click at [58, 162] on span "Наборы" at bounding box center [54, 164] width 25 height 6
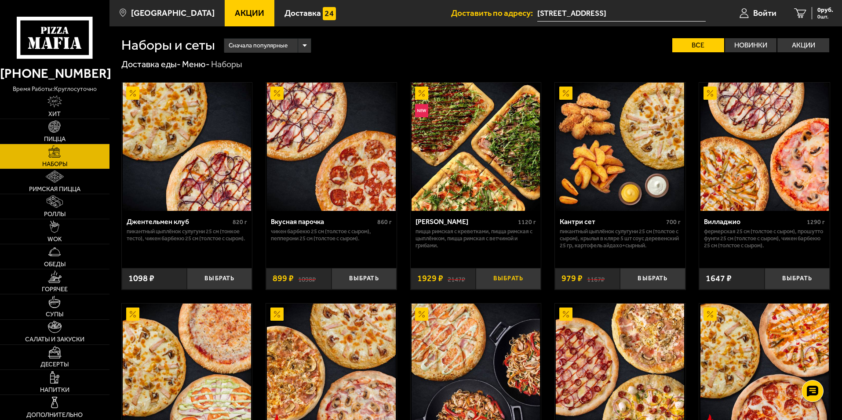
click at [419, 278] on button "Выбрать" at bounding box center [508, 279] width 65 height 22
click at [419, 275] on button "+" at bounding box center [530, 279] width 22 height 22
click at [419, 277] on button "+" at bounding box center [530, 279] width 22 height 22
click at [419, 10] on span "3858 руб." at bounding box center [820, 10] width 26 height 6
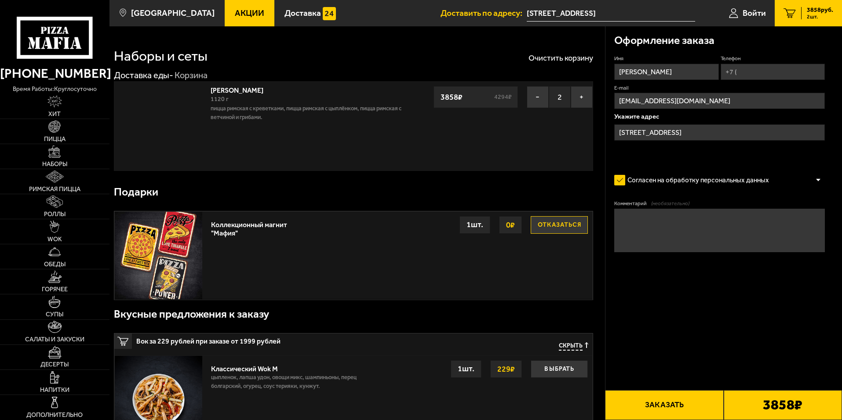
type input "[STREET_ADDRESS]"
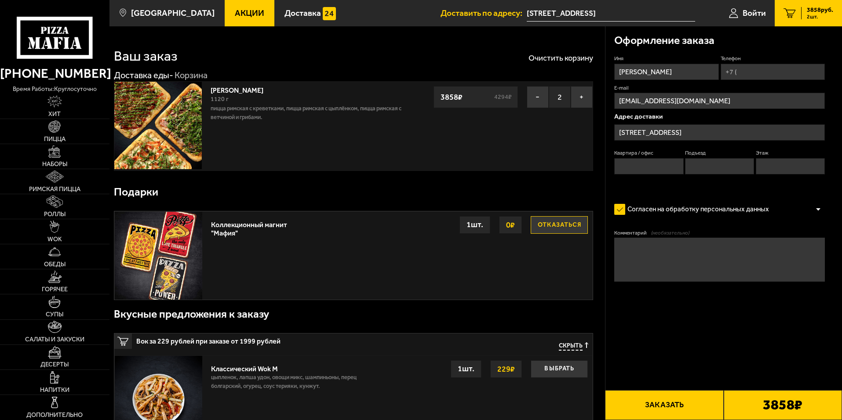
click at [419, 401] on button "Заказать" at bounding box center [664, 406] width 118 height 30
click at [419, 165] on input "Квартира / офис" at bounding box center [648, 166] width 69 height 16
type input "72"
click at [419, 168] on input "Подъезд" at bounding box center [719, 166] width 69 height 16
type input "1"
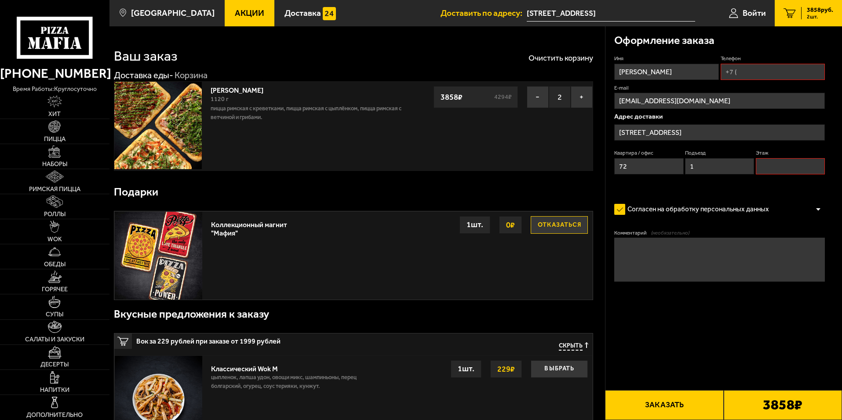
drag, startPoint x: 778, startPoint y: 170, endPoint x: 773, endPoint y: 179, distance: 10.0
click at [419, 170] on input "Этаж" at bounding box center [790, 166] width 69 height 16
type input "13"
click at [419, 71] on input "Телефон" at bounding box center [773, 72] width 104 height 16
type input "[PHONE_NUMBER]"
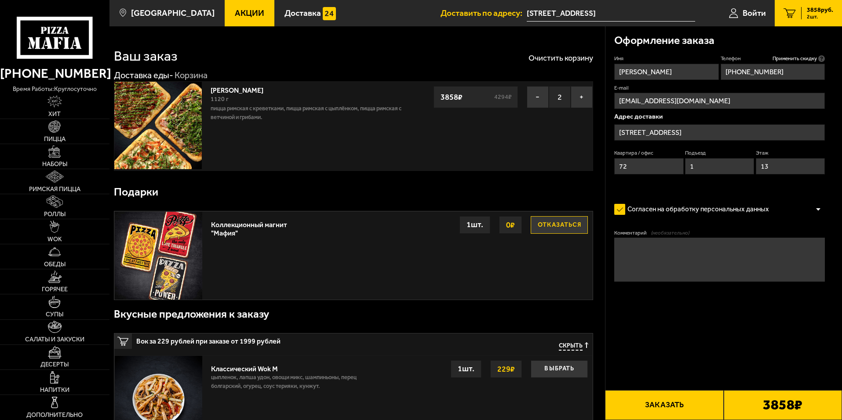
click at [419, 401] on b "3858 ₽" at bounding box center [783, 405] width 40 height 14
click at [419, 401] on button "Заказать" at bounding box center [664, 406] width 118 height 30
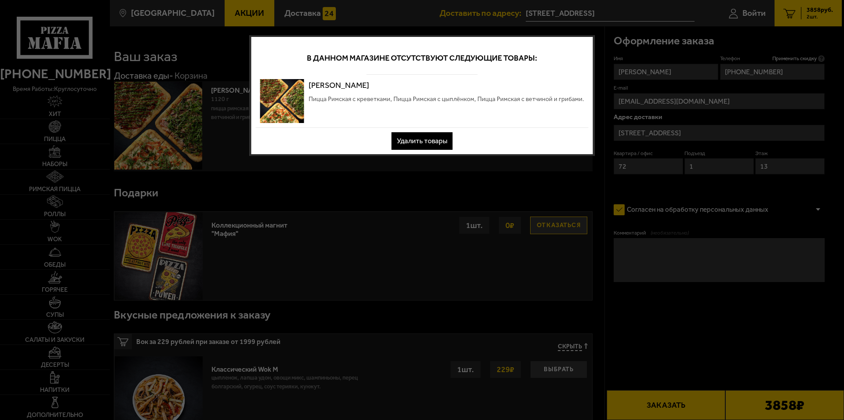
click at [411, 219] on div at bounding box center [422, 210] width 844 height 420
click at [407, 185] on div at bounding box center [422, 210] width 844 height 420
click at [407, 184] on div at bounding box center [422, 210] width 844 height 420
click at [408, 185] on div at bounding box center [422, 210] width 844 height 420
click at [419, 238] on div at bounding box center [422, 210] width 844 height 420
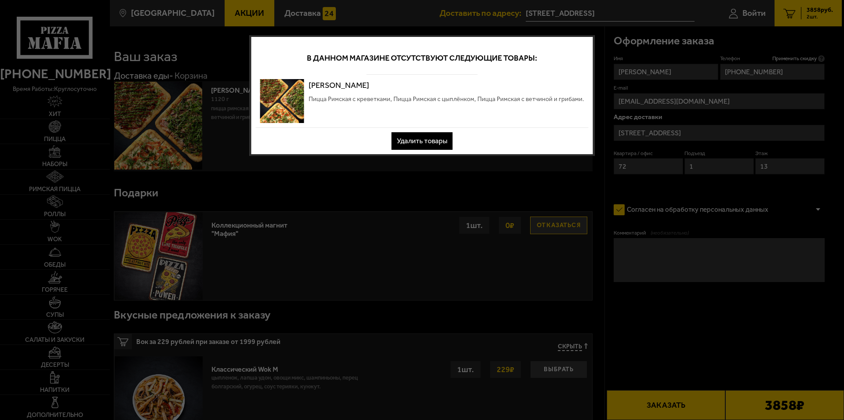
click at [419, 221] on div at bounding box center [422, 210] width 844 height 420
click at [241, 156] on div at bounding box center [422, 210] width 844 height 420
click at [179, 140] on div at bounding box center [422, 210] width 844 height 420
drag, startPoint x: 173, startPoint y: 139, endPoint x: 409, endPoint y: 204, distance: 244.7
click at [189, 151] on div at bounding box center [422, 210] width 844 height 420
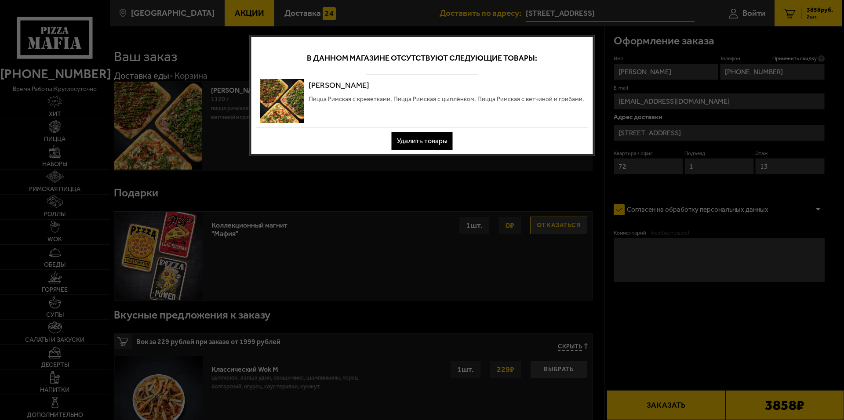
drag, startPoint x: 409, startPoint y: 204, endPoint x: 490, endPoint y: 207, distance: 81.0
click at [419, 209] on div at bounding box center [422, 210] width 844 height 420
drag, startPoint x: 490, startPoint y: 207, endPoint x: 489, endPoint y: 198, distance: 8.4
click at [419, 203] on div at bounding box center [422, 210] width 844 height 420
click at [419, 139] on button "Удалить товары" at bounding box center [422, 141] width 61 height 18
